Goal: Information Seeking & Learning: Learn about a topic

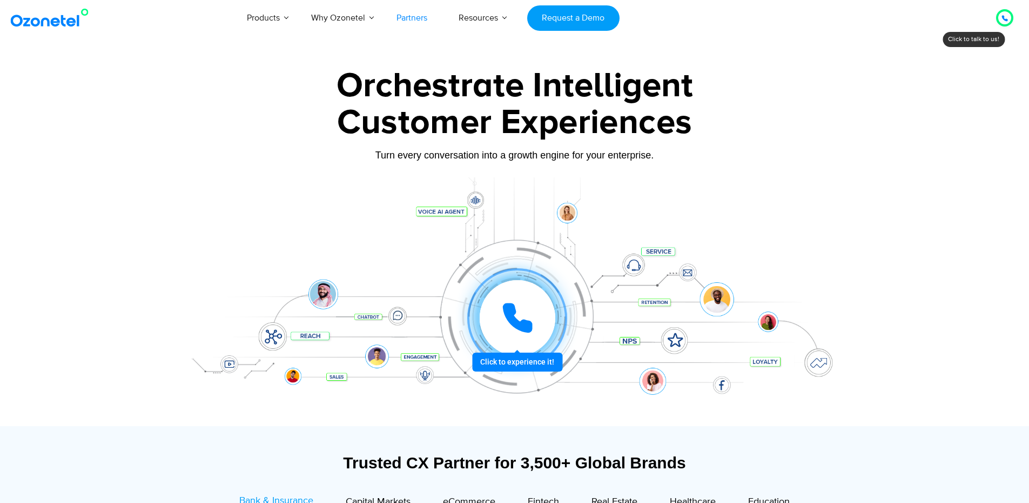
click at [421, 12] on link "Partners" at bounding box center [412, 18] width 62 height 36
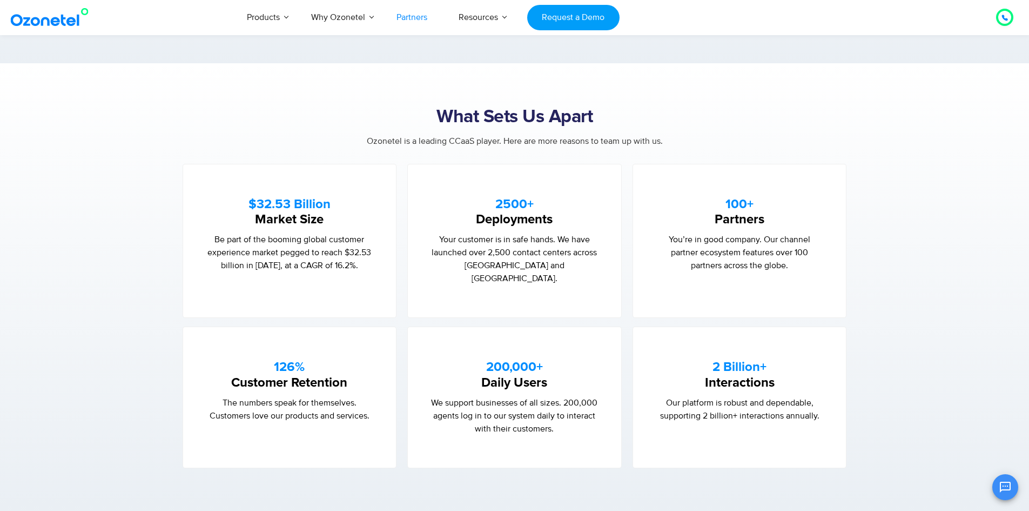
scroll to position [594, 0]
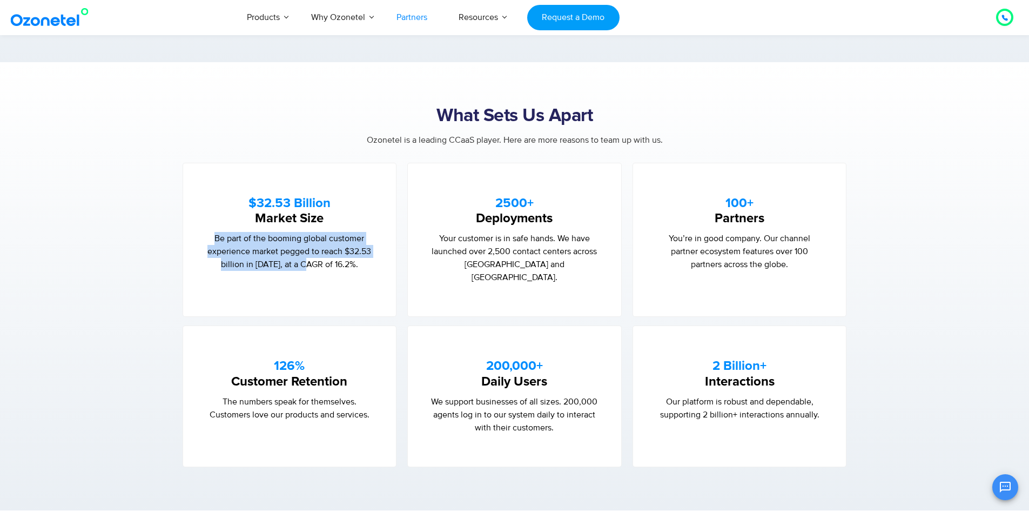
drag, startPoint x: 210, startPoint y: 233, endPoint x: 453, endPoint y: 235, distance: 242.6
click at [347, 254] on p "Be part of the booming global customer experience market pegged to reach $32.53…" at bounding box center [290, 251] width 170 height 39
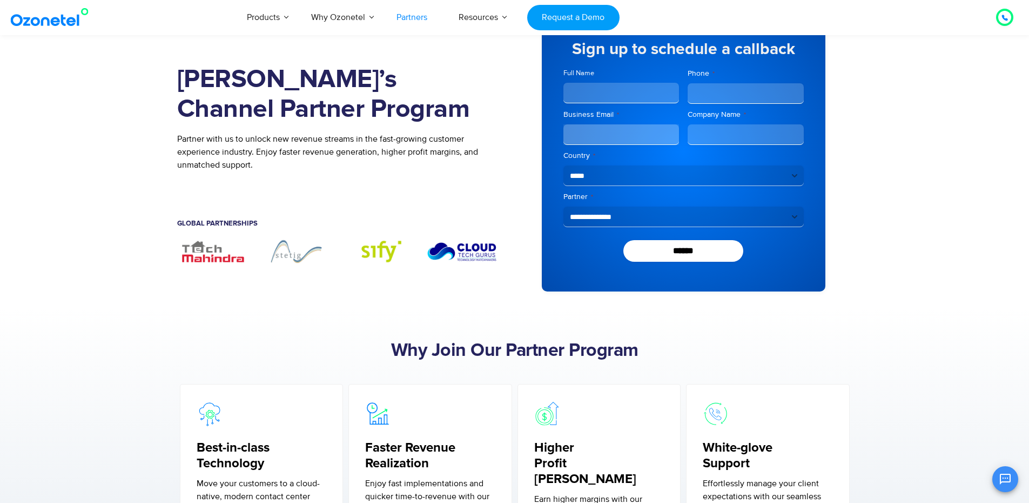
scroll to position [0, 0]
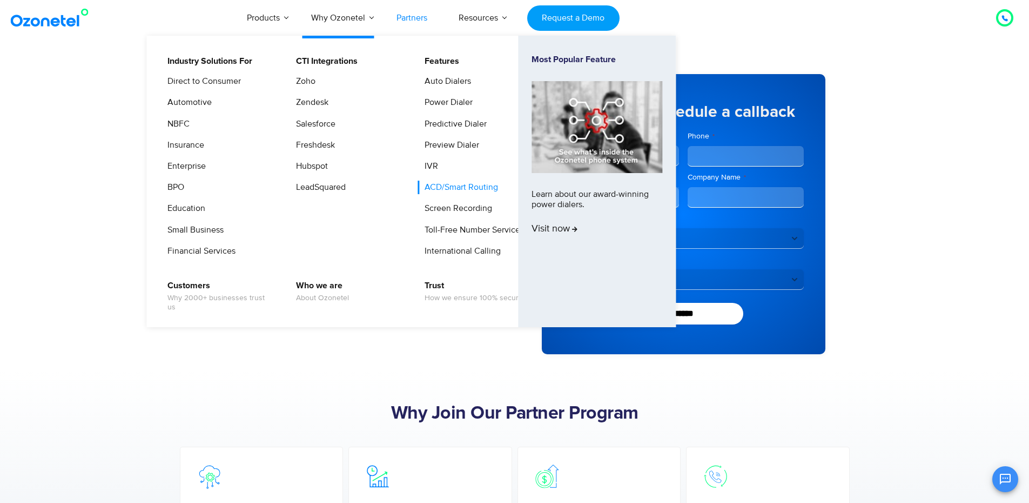
click at [452, 193] on link "ACD/Smart Routing" at bounding box center [459, 187] width 82 height 14
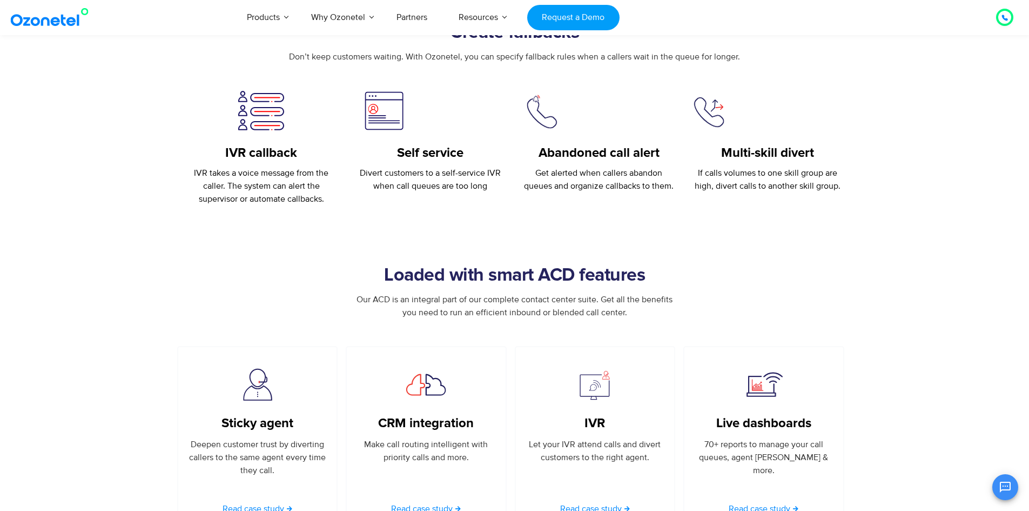
scroll to position [1729, 0]
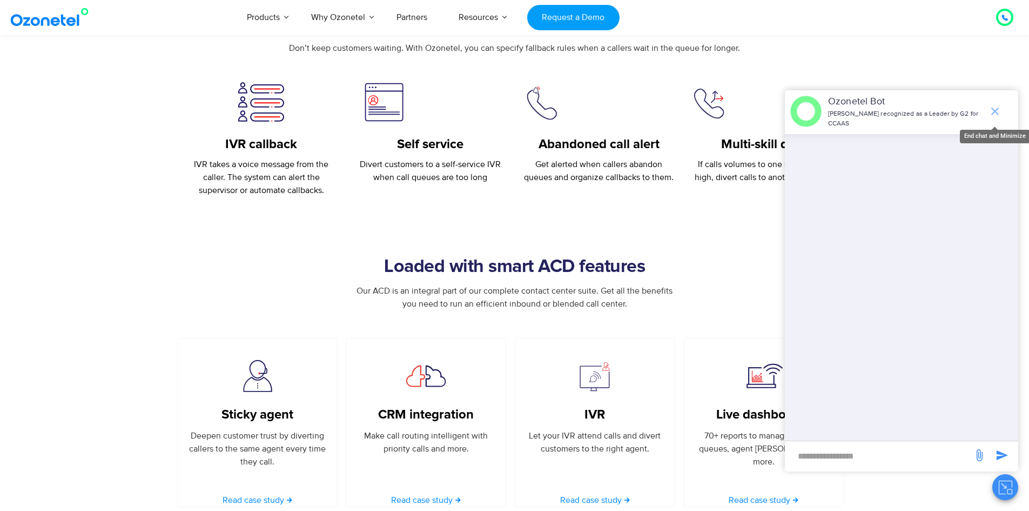
click at [1001, 111] on icon "end chat or minimize" at bounding box center [995, 111] width 13 height 13
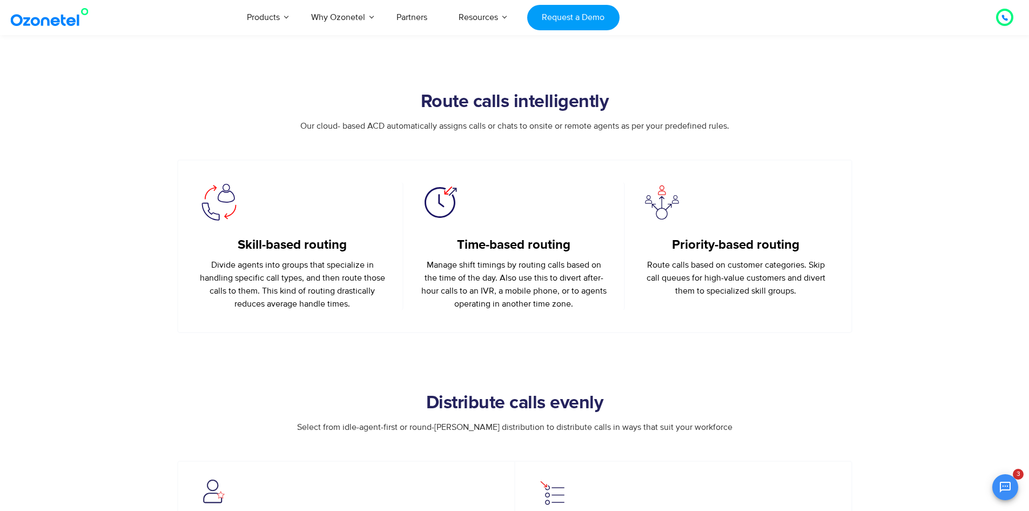
scroll to position [1137, 0]
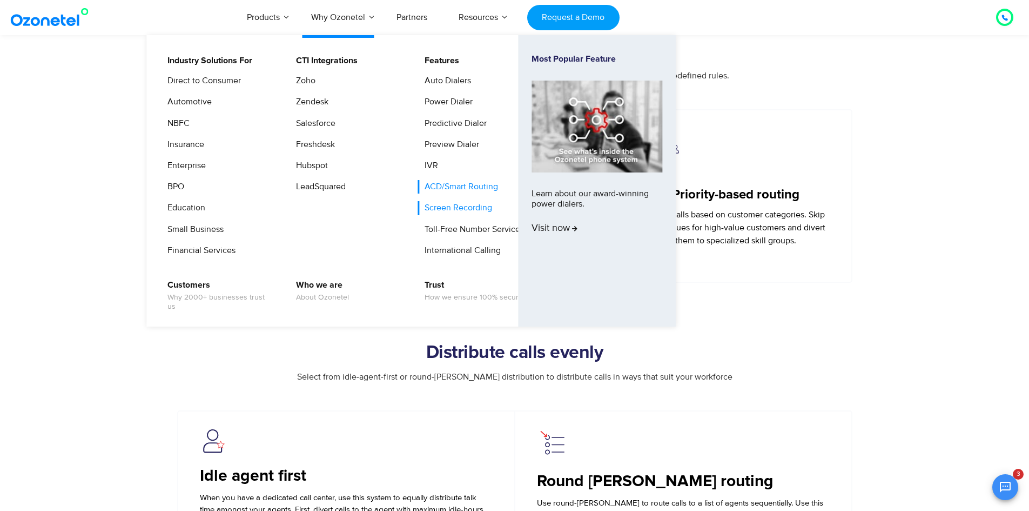
click at [472, 210] on link "Screen Recording" at bounding box center [456, 208] width 76 height 14
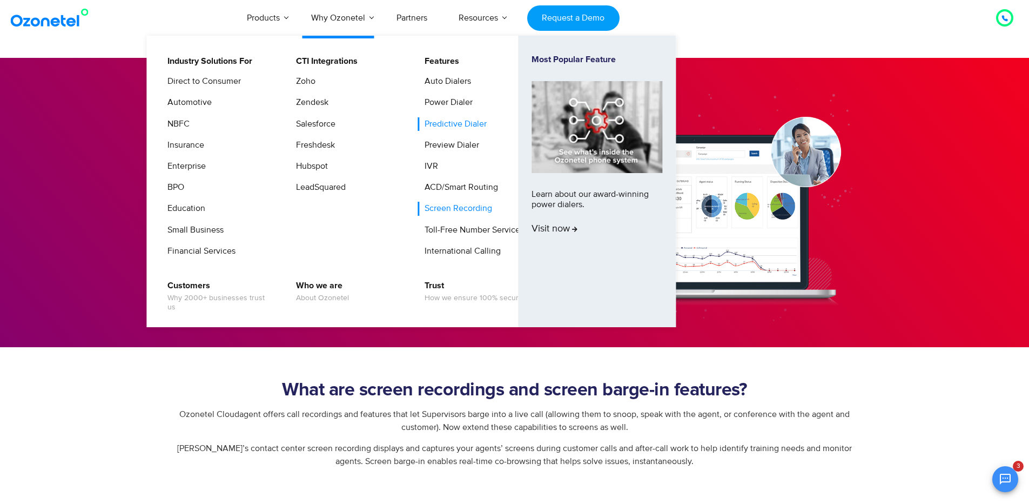
click at [468, 126] on link "Predictive Dialer" at bounding box center [453, 124] width 71 height 14
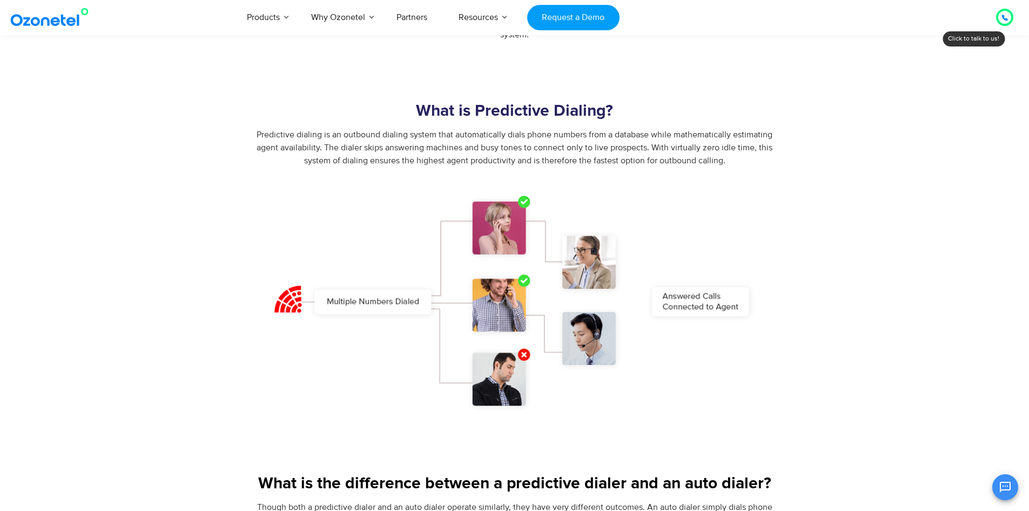
scroll to position [540, 0]
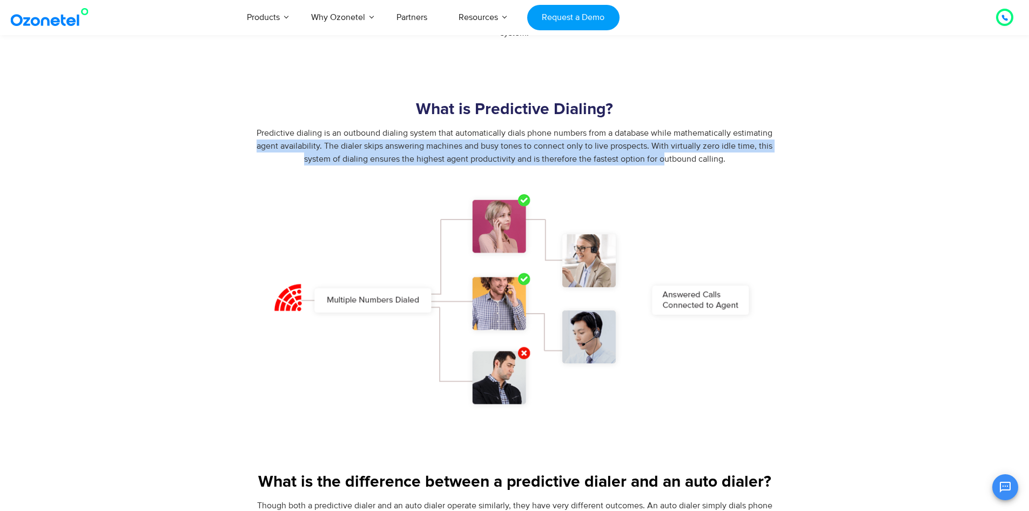
drag, startPoint x: 255, startPoint y: 145, endPoint x: 666, endPoint y: 161, distance: 411.0
click at [666, 161] on div "Predictive dialing is an outbound dialing system that automatically dials phone…" at bounding box center [514, 145] width 675 height 39
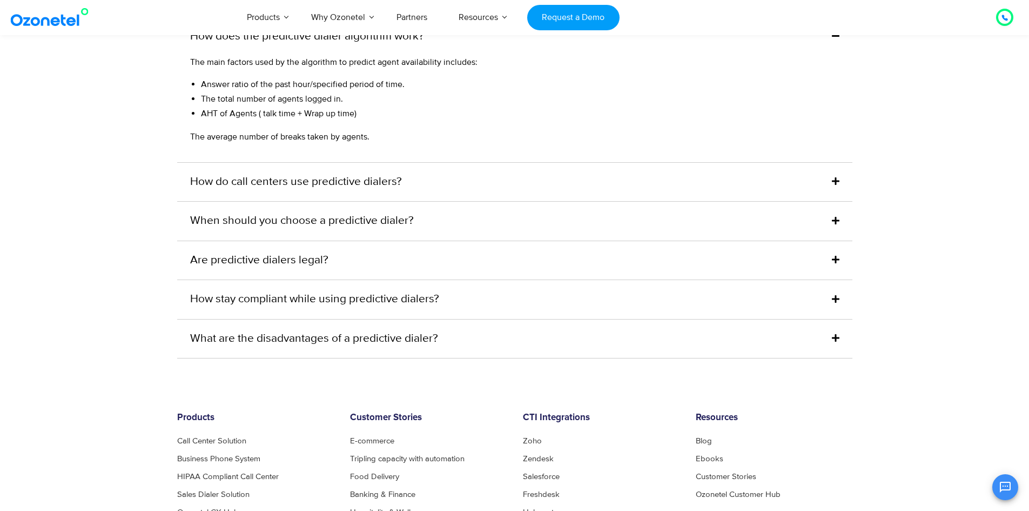
scroll to position [5209, 0]
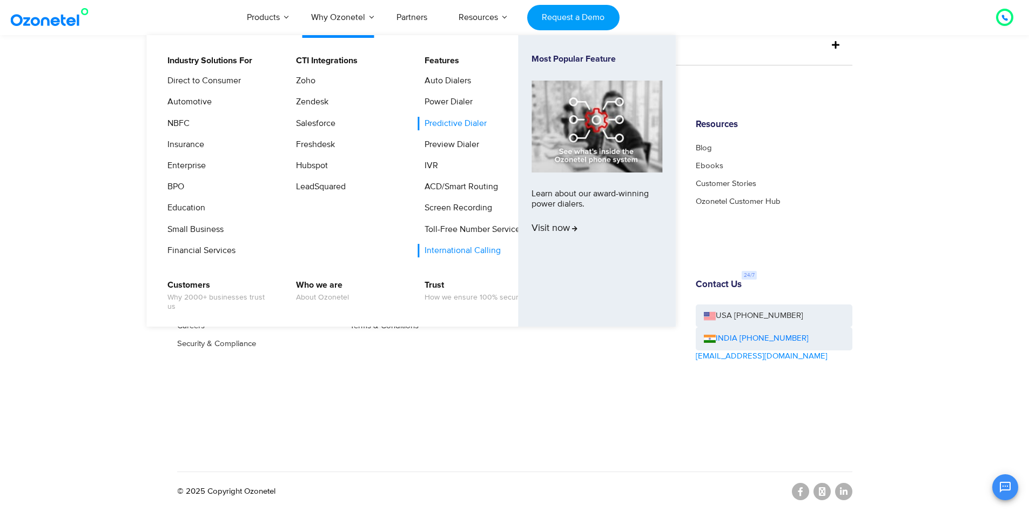
click at [461, 250] on link "International Calling" at bounding box center [460, 251] width 85 height 14
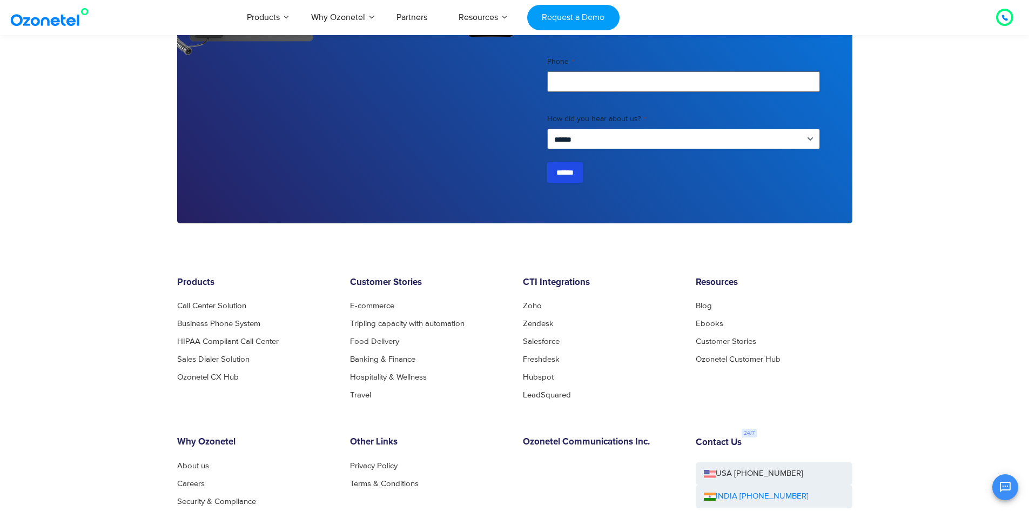
scroll to position [2864, 0]
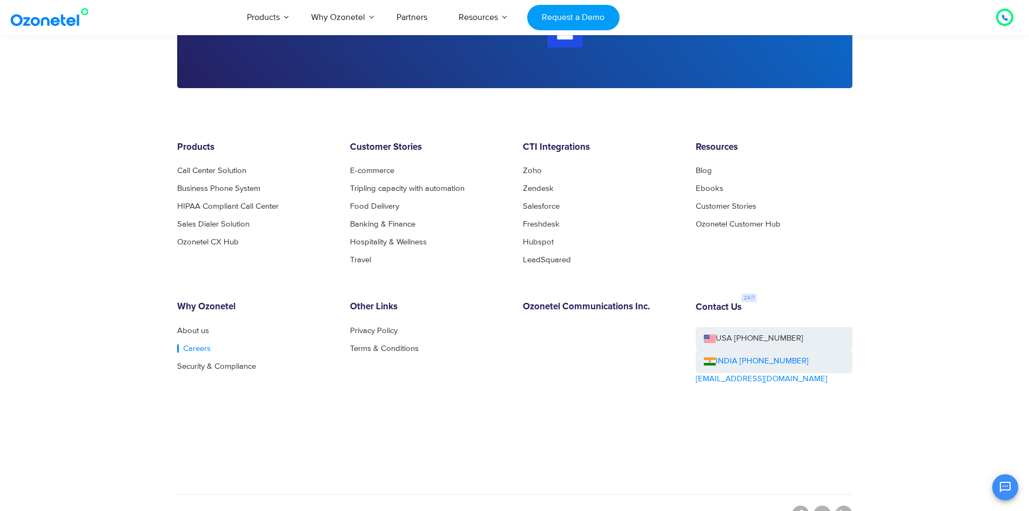
click at [200, 345] on link "Careers" at bounding box center [194, 348] width 34 height 8
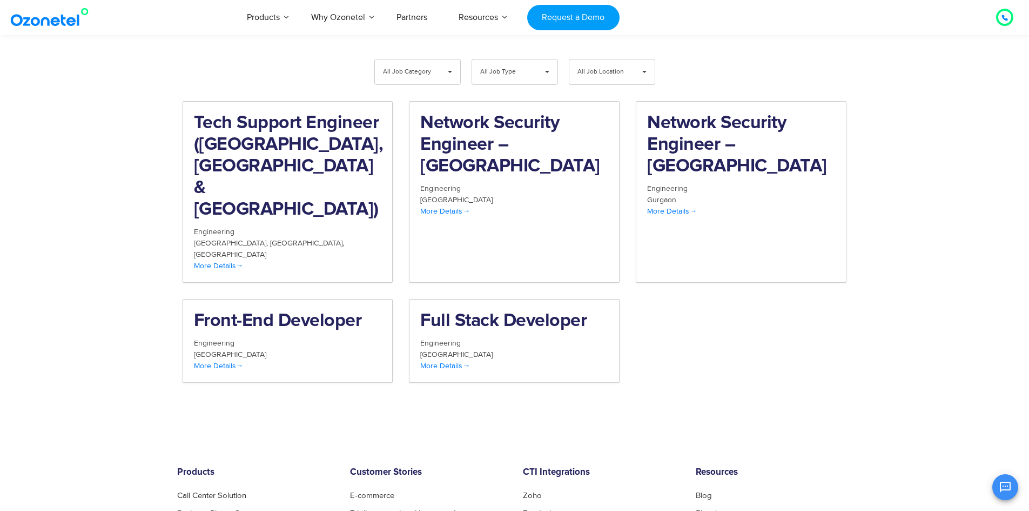
scroll to position [1297, 0]
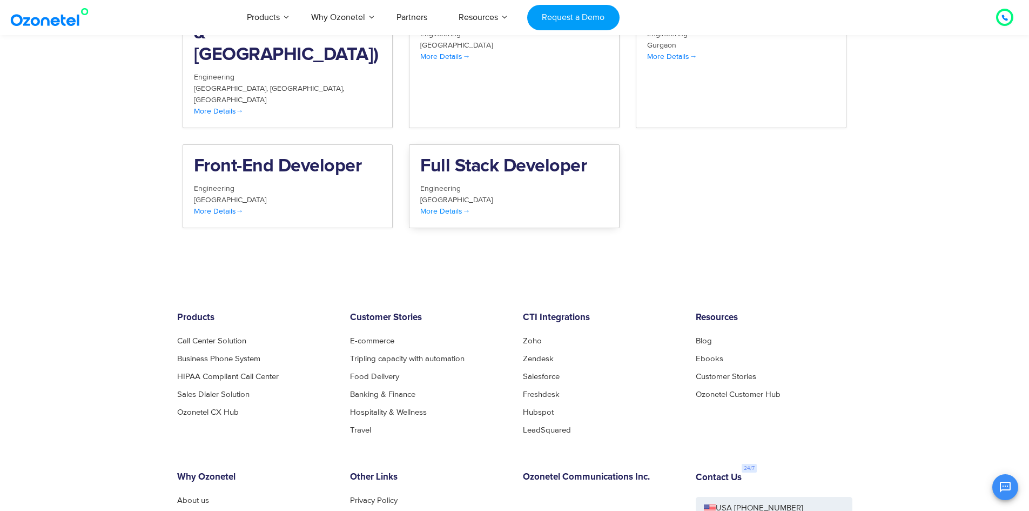
click at [519, 156] on h2 "Full Stack Developer" at bounding box center [514, 167] width 188 height 22
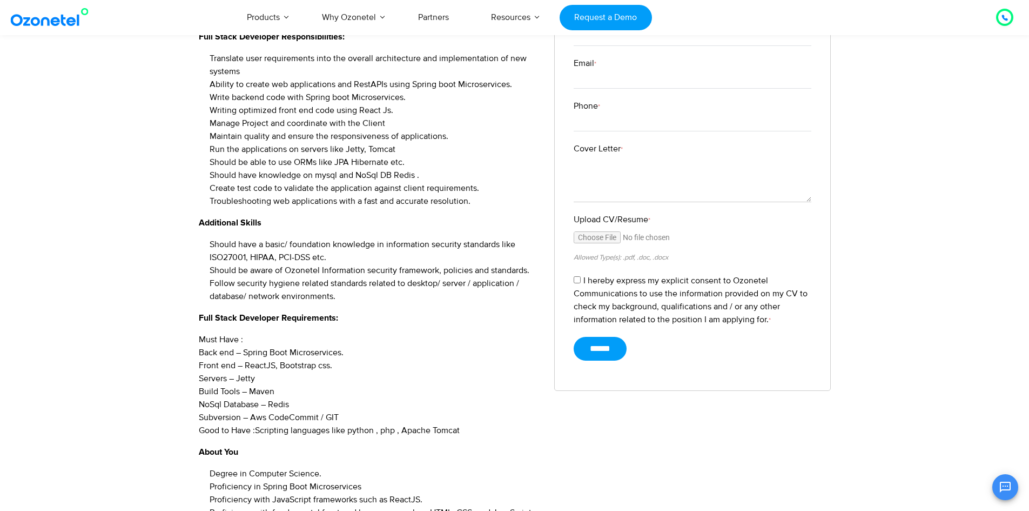
scroll to position [324, 0]
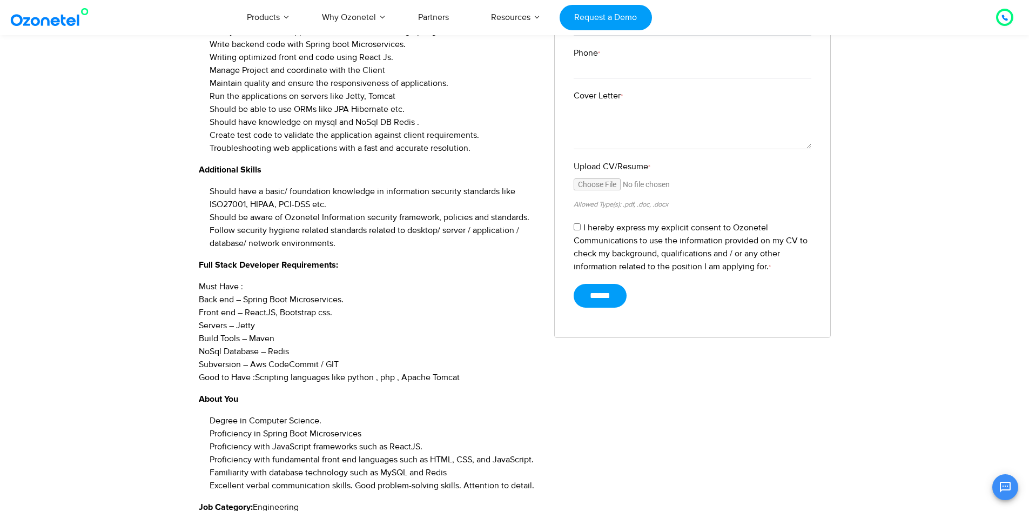
click at [293, 312] on p "Must Have : Back end – Spring Boot Microservices. Front end – ReactJS, Bootstra…" at bounding box center [369, 332] width 340 height 104
click at [244, 320] on p "Must Have : Back end – Spring Boot Microservices. Front end – ReactJS, Bootstra…" at bounding box center [369, 332] width 340 height 104
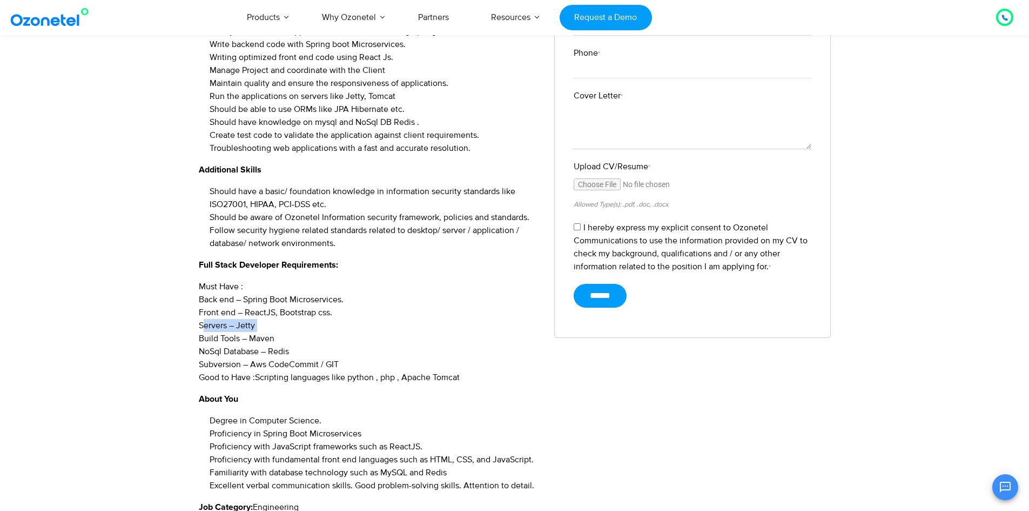
click at [244, 320] on p "Must Have : Back end – Spring Boot Microservices. Front end – ReactJS, Bootstra…" at bounding box center [369, 332] width 340 height 104
click at [249, 340] on p "Must Have : Back end – Spring Boot Microservices. Front end – ReactJS, Bootstra…" at bounding box center [369, 332] width 340 height 104
click at [268, 352] on p "Must Have : Back end – Spring Boot Microservices. Front end – ReactJS, Bootstra…" at bounding box center [369, 332] width 340 height 104
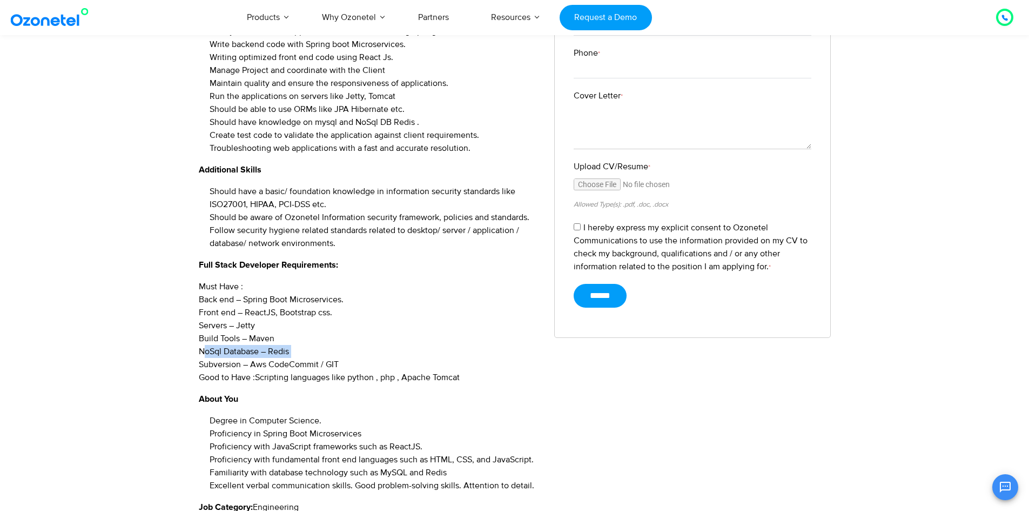
click at [268, 352] on p "Must Have : Back end – Spring Boot Microservices. Front end – ReactJS, Bootstra…" at bounding box center [369, 332] width 340 height 104
click at [300, 357] on p "Must Have : Back end – Spring Boot Microservices. Front end – ReactJS, Bootstra…" at bounding box center [369, 332] width 340 height 104
click at [300, 367] on p "Must Have : Back end – Spring Boot Microservices. Front end – ReactJS, Bootstra…" at bounding box center [369, 332] width 340 height 104
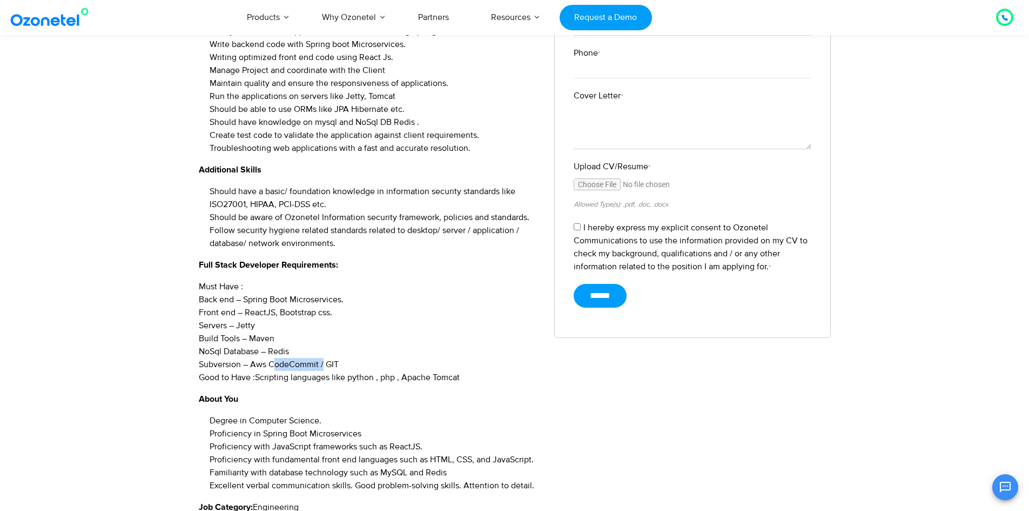
click at [300, 367] on p "Must Have : Back end – Spring Boot Microservices. Front end – ReactJS, Bootstra…" at bounding box center [369, 332] width 340 height 104
click at [377, 373] on p "Must Have : Back end – Spring Boot Microservices. Front end – ReactJS, Bootstra…" at bounding box center [369, 332] width 340 height 104
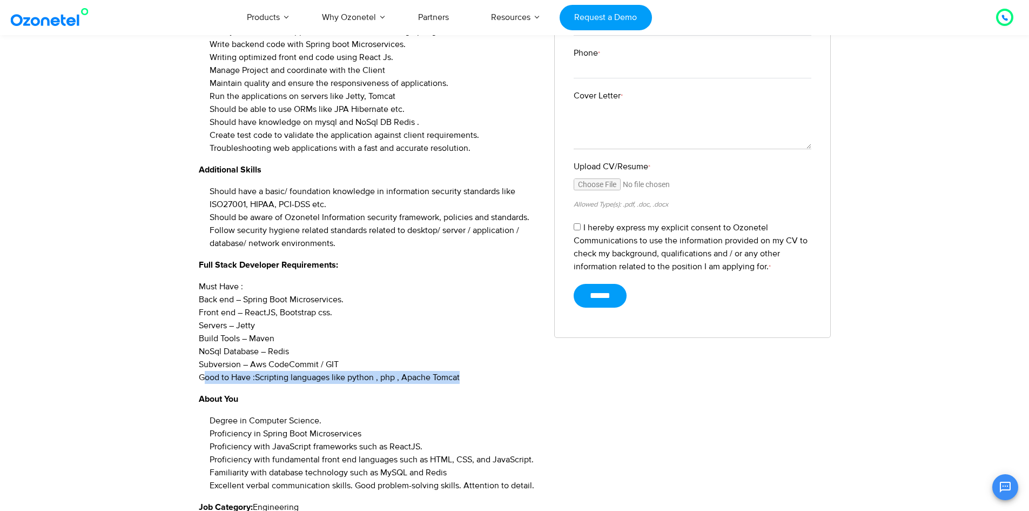
click at [377, 373] on p "Must Have : Back end – Spring Boot Microservices. Front end – ReactJS, Bootstra…" at bounding box center [369, 332] width 340 height 104
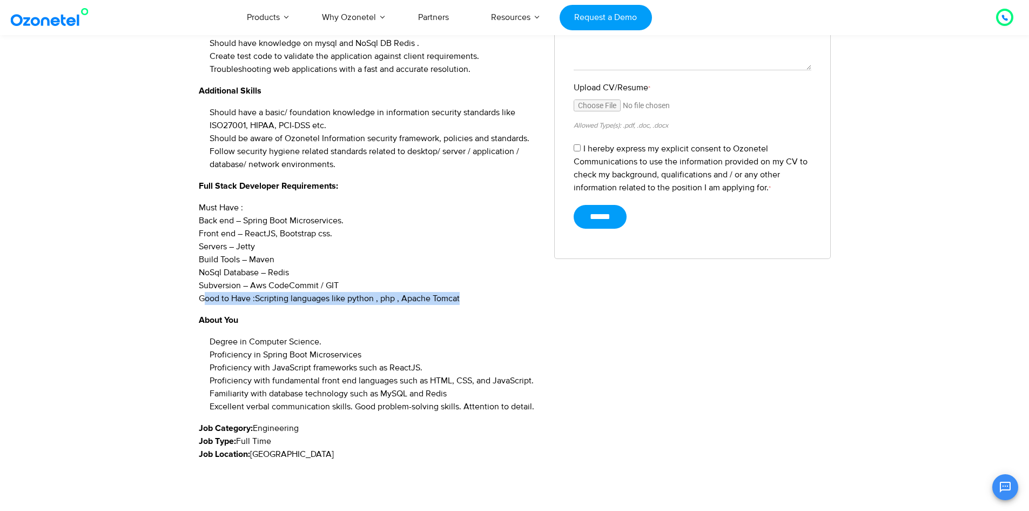
scroll to position [540, 0]
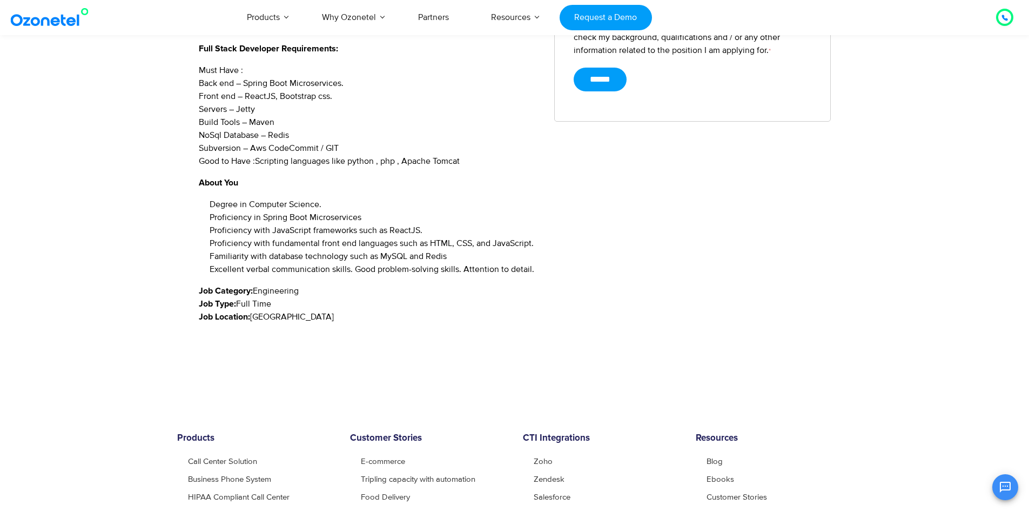
click at [273, 218] on li "Proficiency in Spring Boot Microservices" at bounding box center [374, 217] width 329 height 13
click at [292, 223] on li "Proficiency in Spring Boot Microservices" at bounding box center [374, 217] width 329 height 13
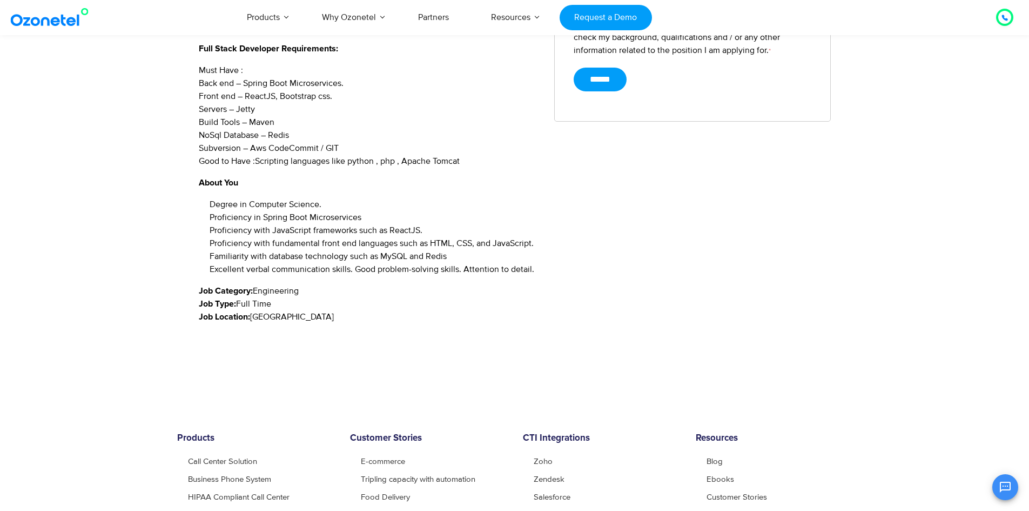
click at [336, 237] on li "Proficiency with fundamental front end languages such as HTML, CSS, and JavaScr…" at bounding box center [374, 243] width 329 height 13
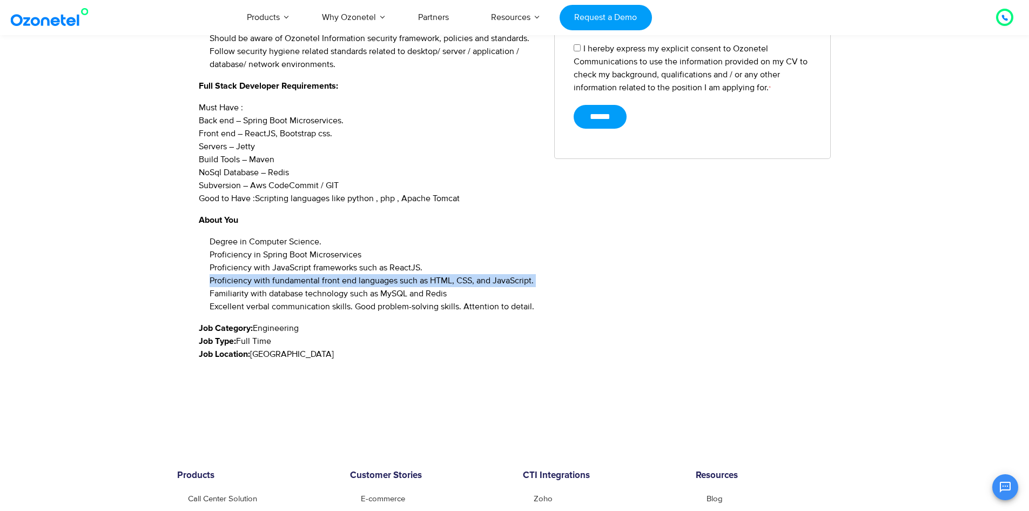
scroll to position [504, 0]
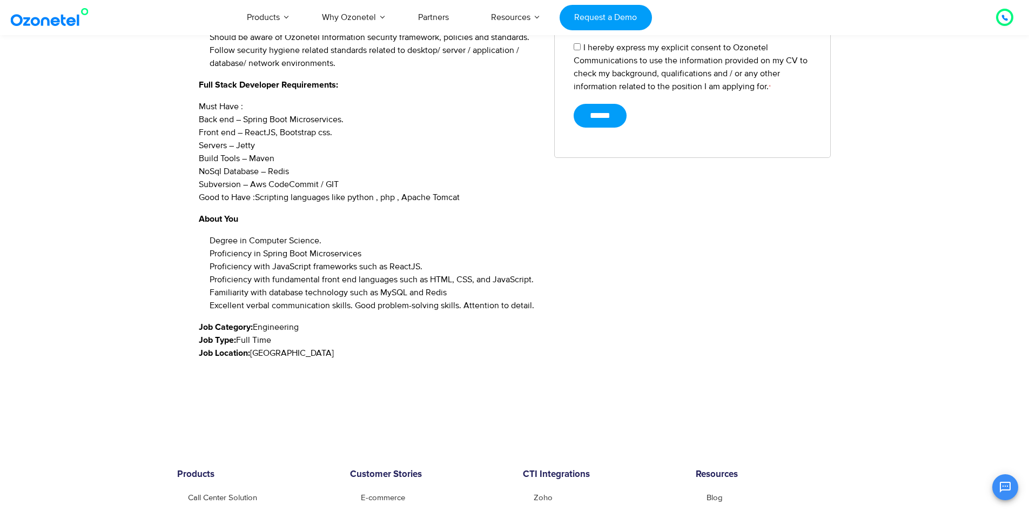
click at [424, 309] on li "Excellent verbal communication skills. Good problem-solving skills. Attention t…" at bounding box center [374, 305] width 329 height 13
click at [266, 320] on div "Job Description Designation : Full Stack Developer Experience : 2-4 years No of…" at bounding box center [373, 50] width 348 height 653
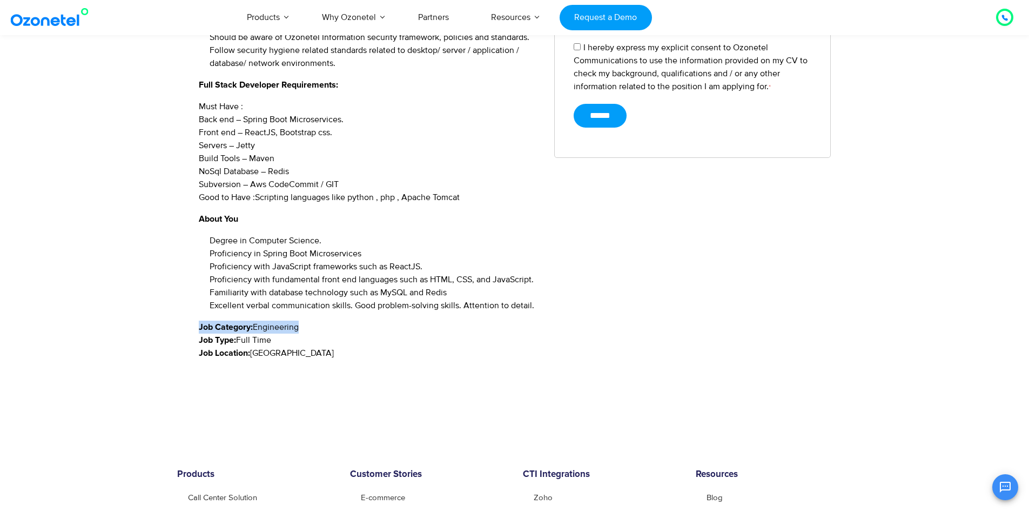
click at [266, 320] on div "Job Description Designation : Full Stack Developer Experience : 2-4 years No of…" at bounding box center [373, 50] width 348 height 653
click at [309, 289] on li "Familiarity with database technology such as MySQL and Redis" at bounding box center [374, 292] width 329 height 13
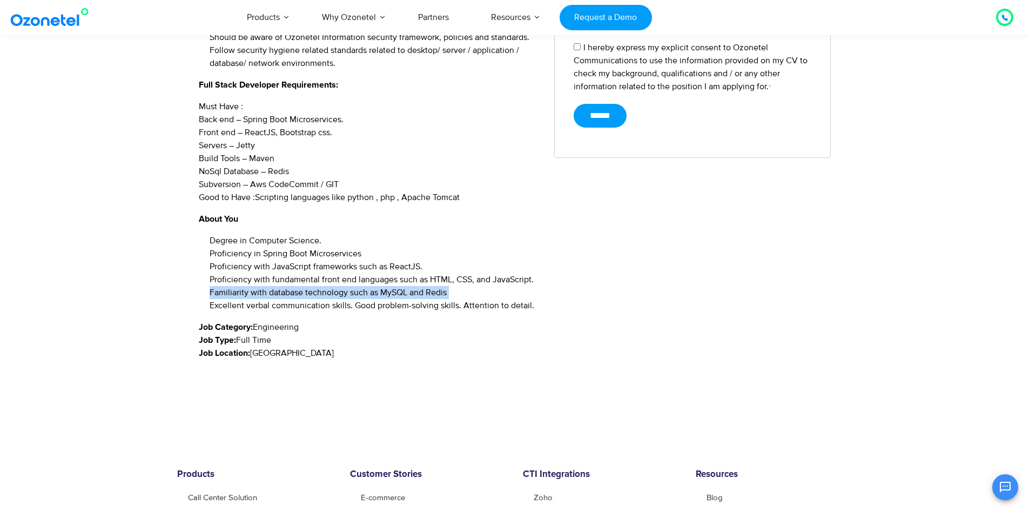
click at [309, 289] on li "Familiarity with database technology such as MySQL and Redis" at bounding box center [374, 292] width 329 height 13
click at [365, 269] on li "Proficiency with JavaScript frameworks such as ReactJS." at bounding box center [374, 266] width 329 height 13
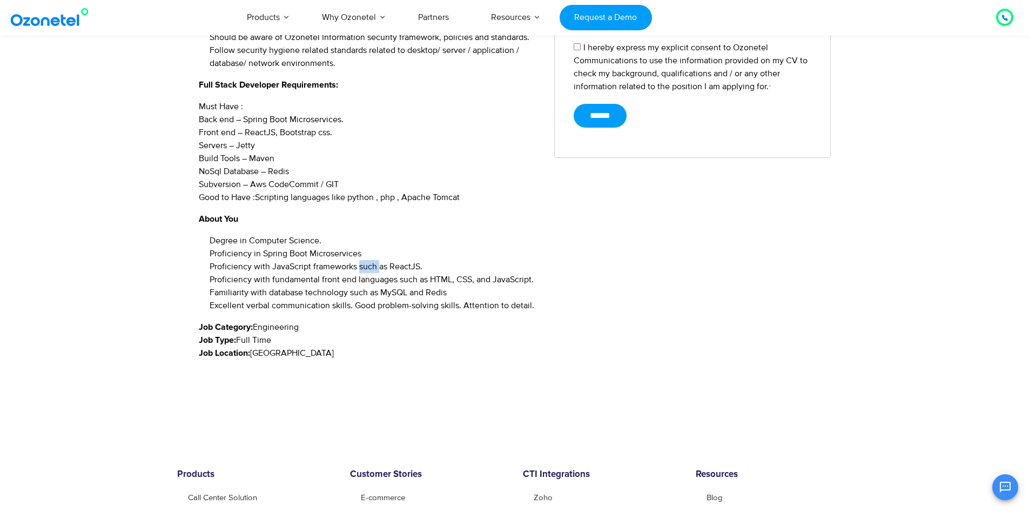
click at [365, 269] on li "Proficiency with JavaScript frameworks such as ReactJS." at bounding box center [374, 266] width 329 height 13
click at [381, 279] on li "Proficiency with fundamental front end languages such as HTML, CSS, and JavaScr…" at bounding box center [374, 279] width 329 height 13
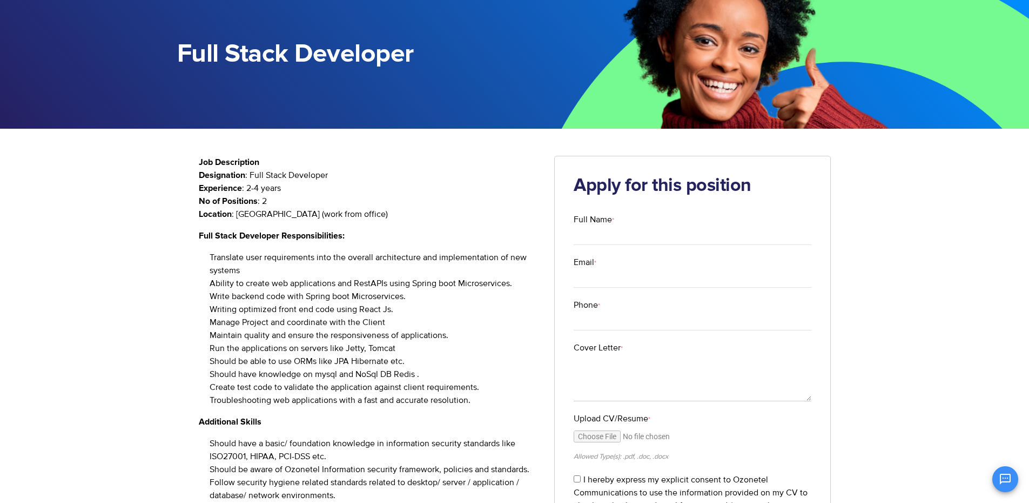
scroll to position [53, 0]
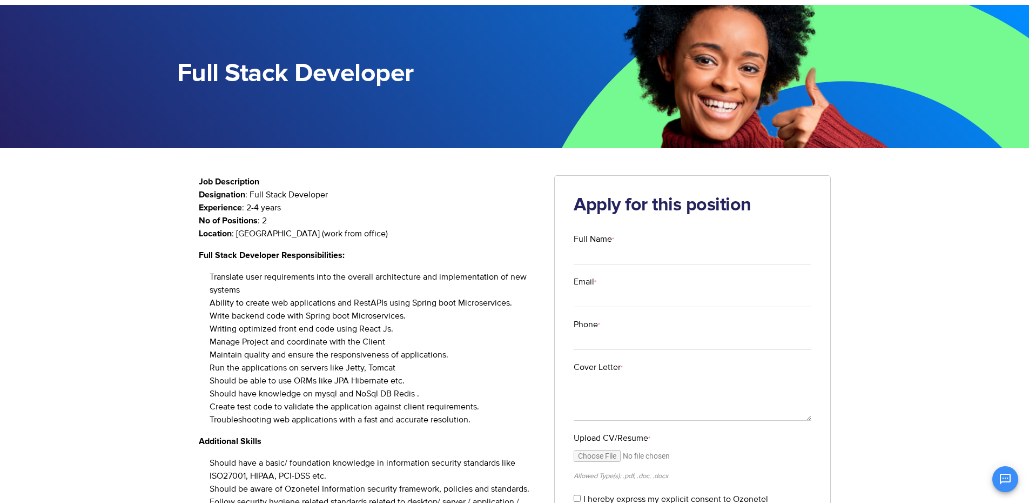
click at [225, 279] on li "Translate user requirements into the overall architecture and implementation of…" at bounding box center [374, 283] width 329 height 26
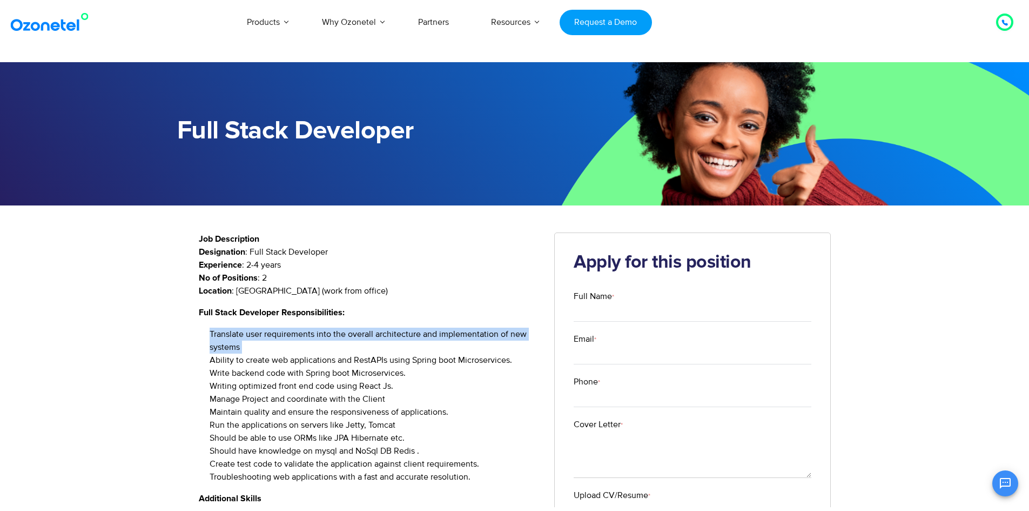
scroll to position [270, 0]
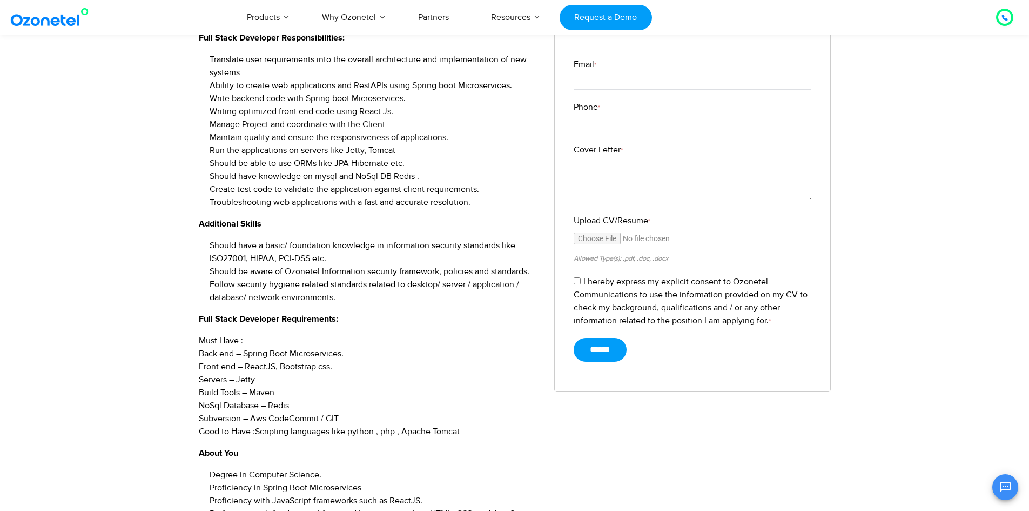
click at [258, 240] on li "Should have a basic/ foundation knowledge in information security standards lik…" at bounding box center [374, 252] width 329 height 26
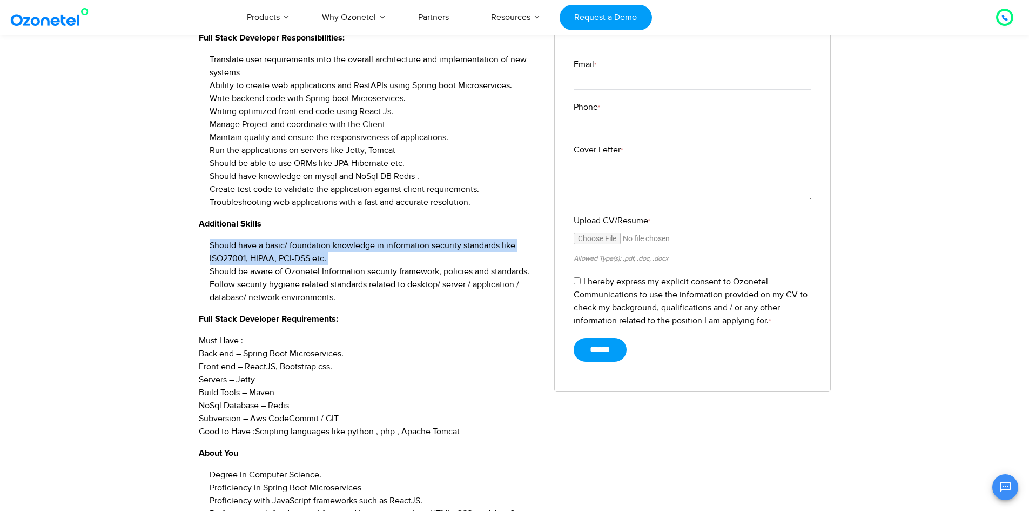
click at [258, 240] on li "Should have a basic/ foundation knowledge in information security standards lik…" at bounding box center [374, 252] width 329 height 26
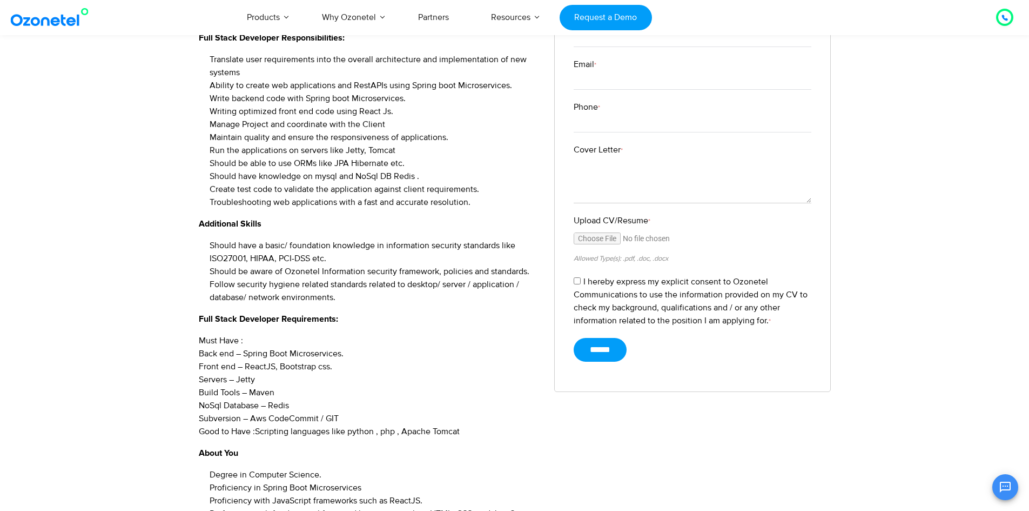
click at [303, 271] on li "Should be aware of Ozonetel Information security framework, policies and standa…" at bounding box center [374, 271] width 329 height 13
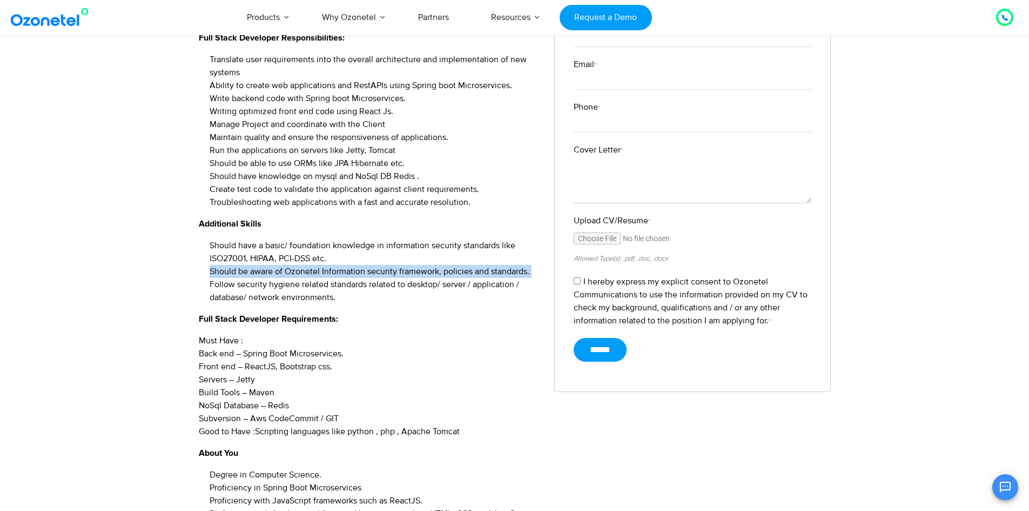
click at [303, 271] on li "Should be aware of Ozonetel Information security framework, policies and standa…" at bounding box center [374, 271] width 329 height 13
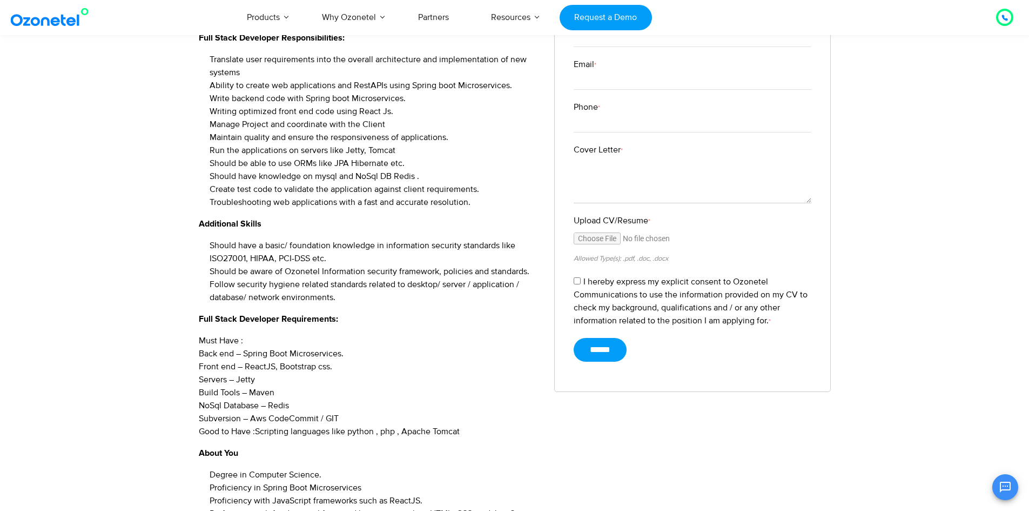
click at [294, 282] on li "Follow security hygiene related standards related to desktop/ server / applicat…" at bounding box center [374, 291] width 329 height 26
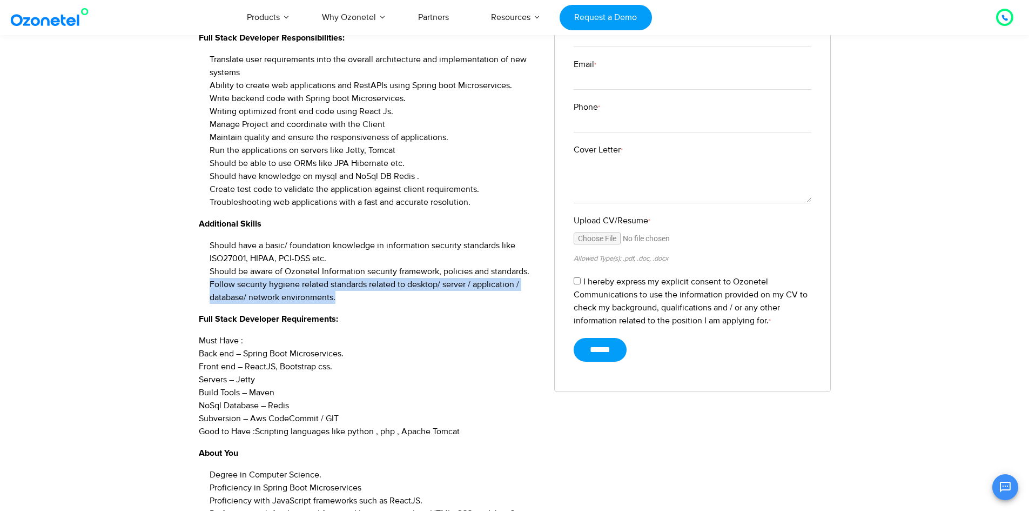
click at [294, 282] on li "Follow security hygiene related standards related to desktop/ server / applicat…" at bounding box center [374, 291] width 329 height 26
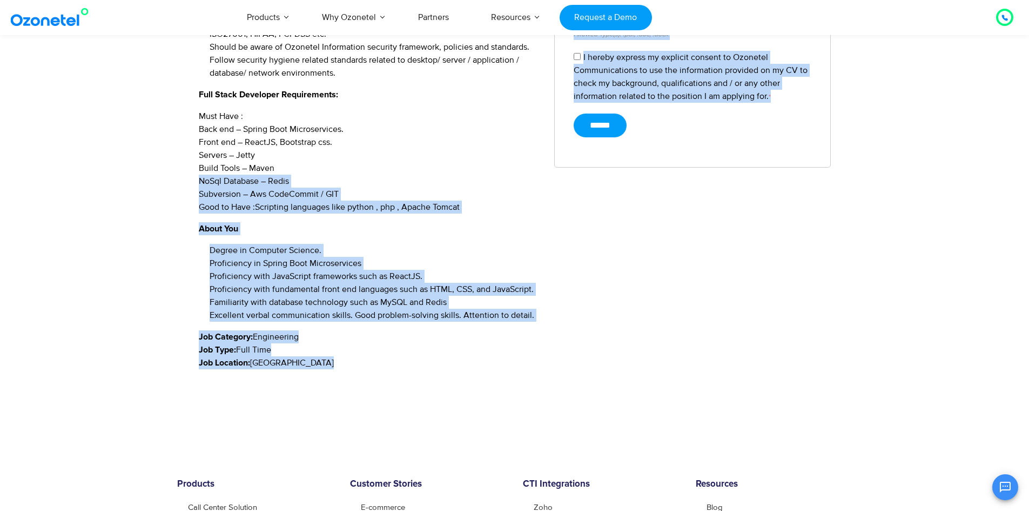
scroll to position [655, 0]
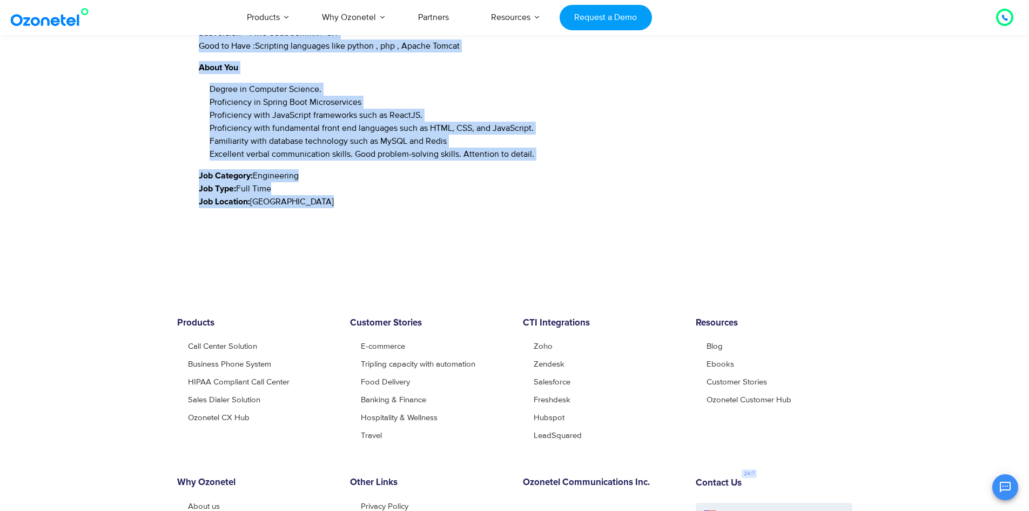
click at [265, 203] on span "[GEOGRAPHIC_DATA]" at bounding box center [292, 201] width 84 height 11
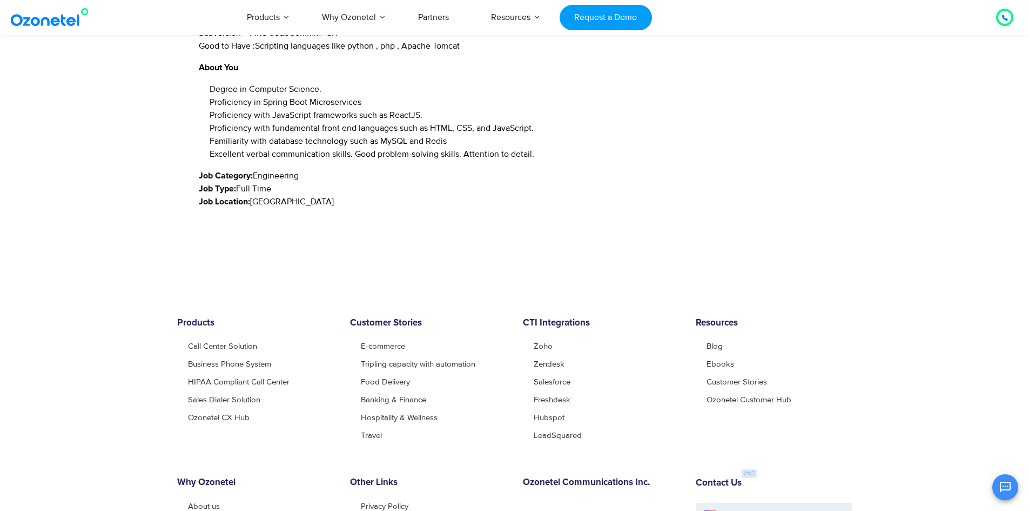
click at [272, 203] on span "[GEOGRAPHIC_DATA]" at bounding box center [292, 201] width 84 height 11
click at [259, 194] on span "Full Time" at bounding box center [253, 188] width 35 height 11
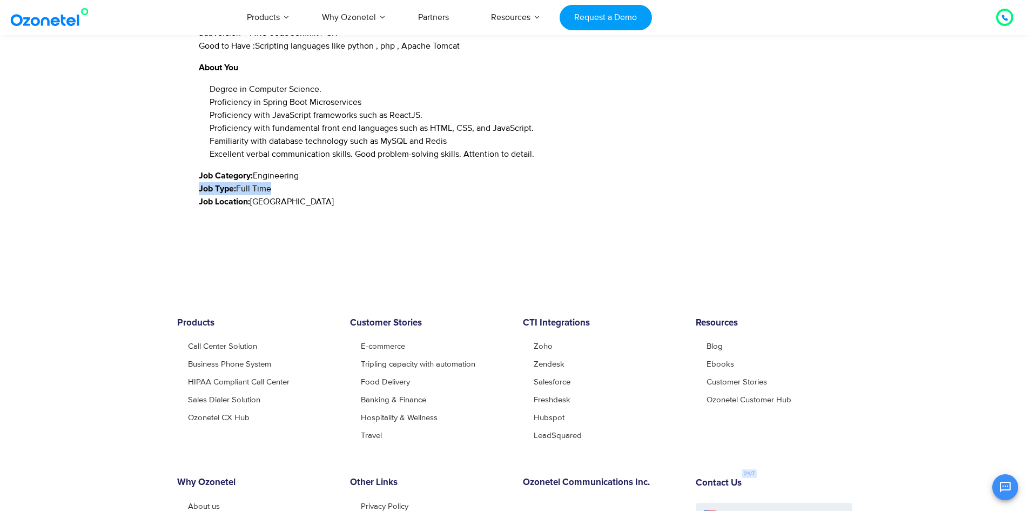
click at [259, 194] on span "Full Time" at bounding box center [253, 188] width 35 height 11
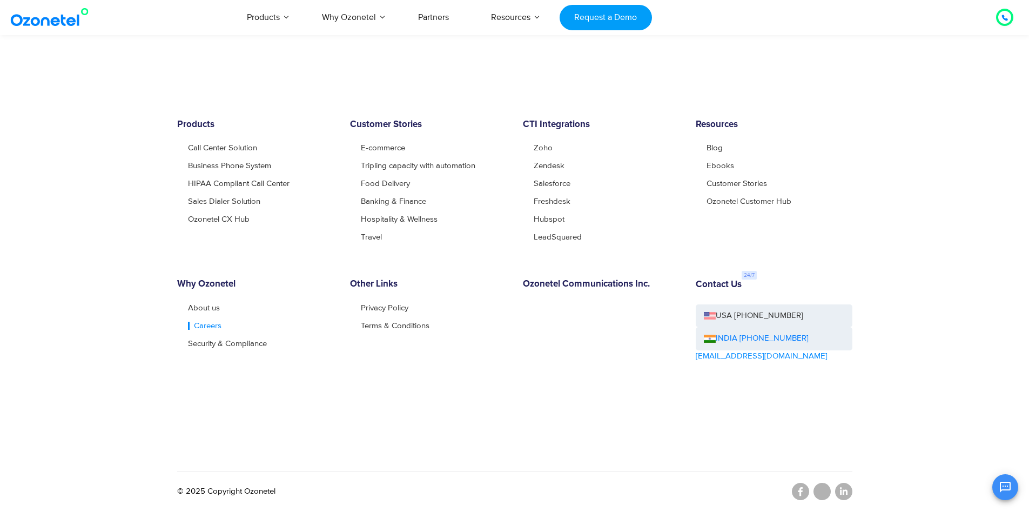
click at [211, 329] on link "Careers" at bounding box center [205, 326] width 34 height 8
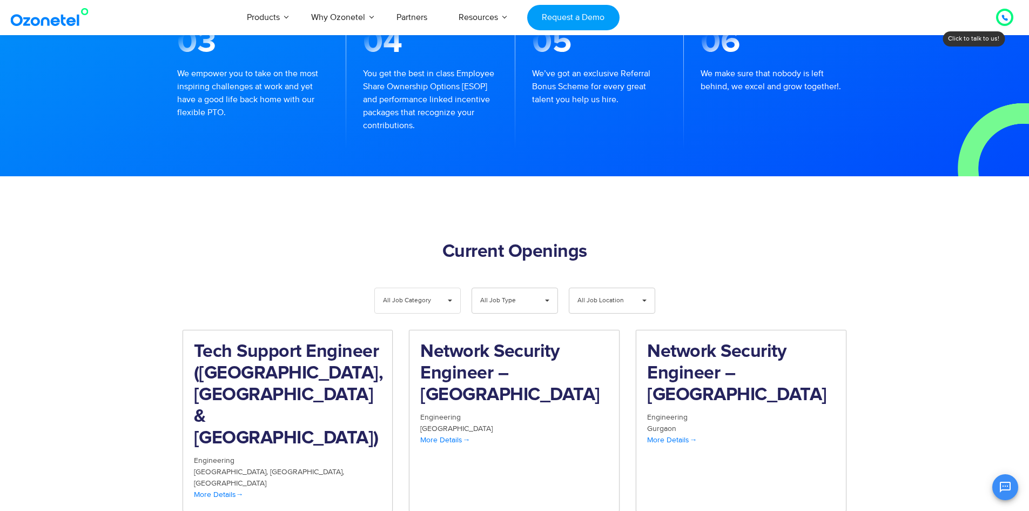
scroll to position [1081, 0]
